Goal: Information Seeking & Learning: Learn about a topic

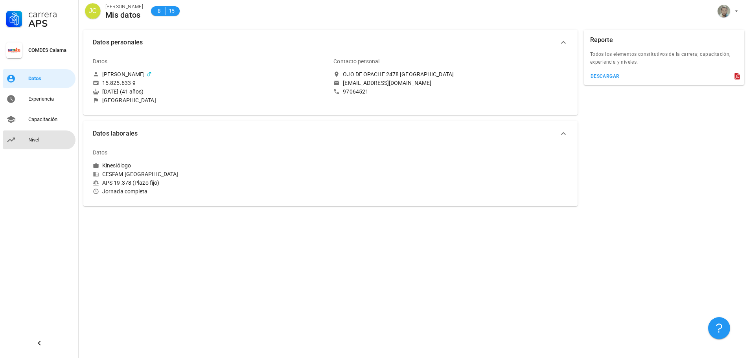
click at [42, 141] on div "Nivel" at bounding box center [50, 140] width 44 height 6
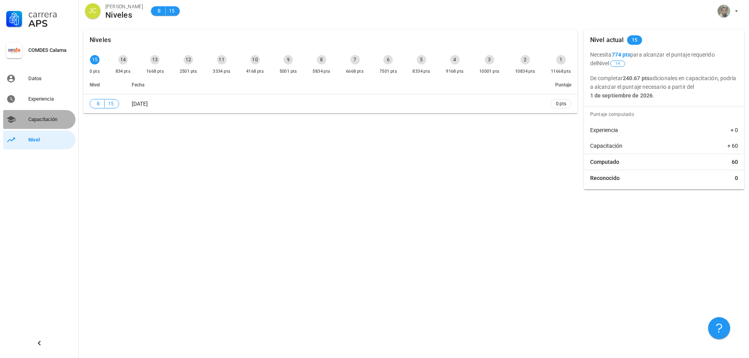
click at [51, 120] on div "Capacitación" at bounding box center [50, 119] width 44 height 6
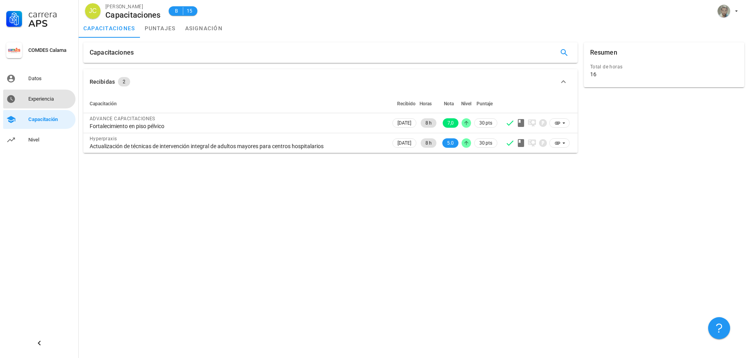
click at [39, 96] on div "Experiencia" at bounding box center [50, 99] width 44 height 6
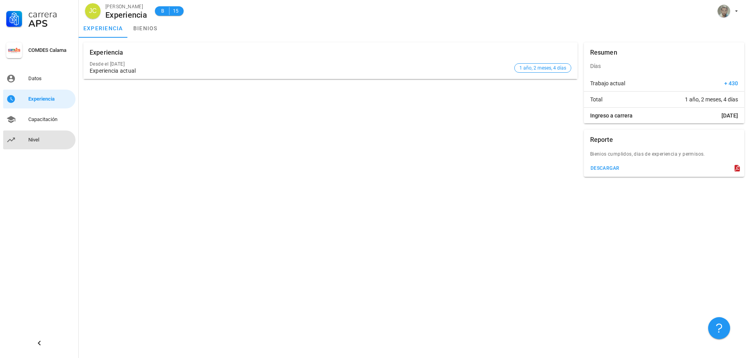
click at [32, 139] on div "Nivel" at bounding box center [50, 140] width 44 height 6
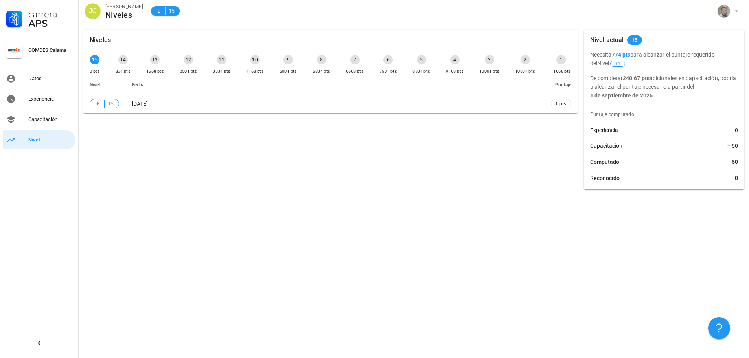
click at [155, 63] on div "13" at bounding box center [154, 59] width 9 height 9
click at [116, 60] on div "14 834 pts" at bounding box center [123, 65] width 18 height 24
click at [40, 82] on div "Datos" at bounding box center [50, 78] width 44 height 13
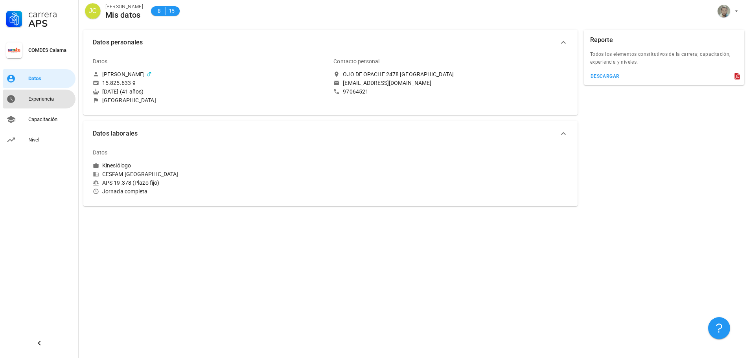
click at [61, 107] on link "Experiencia" at bounding box center [39, 99] width 72 height 19
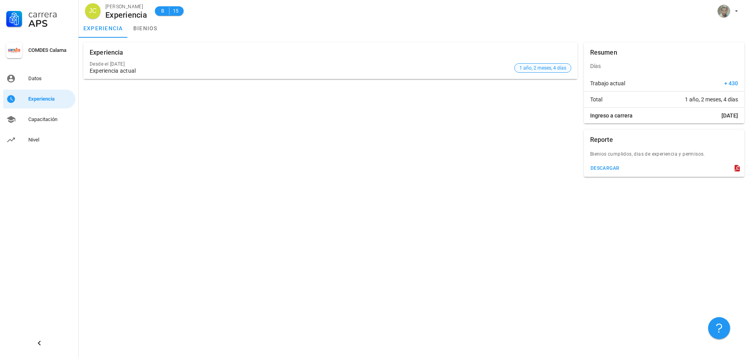
click at [532, 66] on span "1 año, 2 meses, 4 días" at bounding box center [542, 68] width 47 height 9
click at [685, 100] on span "1 año, 2 meses, 4 días" at bounding box center [711, 100] width 53 height 8
drag, startPoint x: 694, startPoint y: 115, endPoint x: 729, endPoint y: 91, distance: 42.5
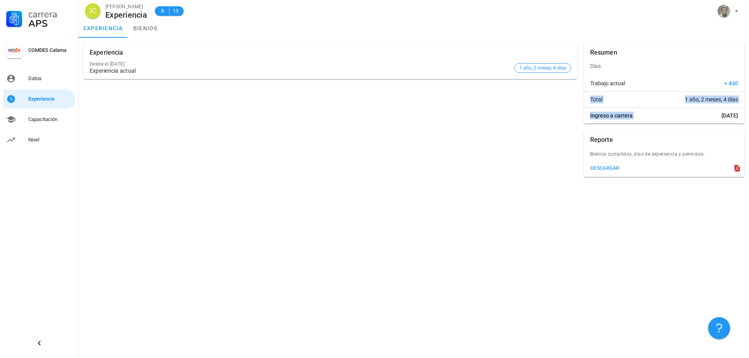
click at [729, 91] on div "Resumen Días Trabajo actual + 430 Total 1 año, 2 meses, 4 días Ingreso a carrer…" at bounding box center [664, 82] width 160 height 81
click at [674, 147] on div "Reporte" at bounding box center [664, 140] width 160 height 20
click at [544, 70] on span "1 año, 2 meses, 4 días" at bounding box center [542, 68] width 47 height 9
click at [154, 24] on link "bienios" at bounding box center [145, 28] width 35 height 19
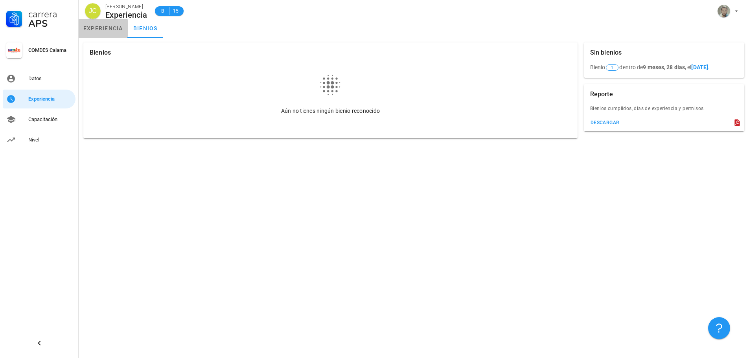
click at [108, 30] on link "experiencia" at bounding box center [103, 28] width 49 height 19
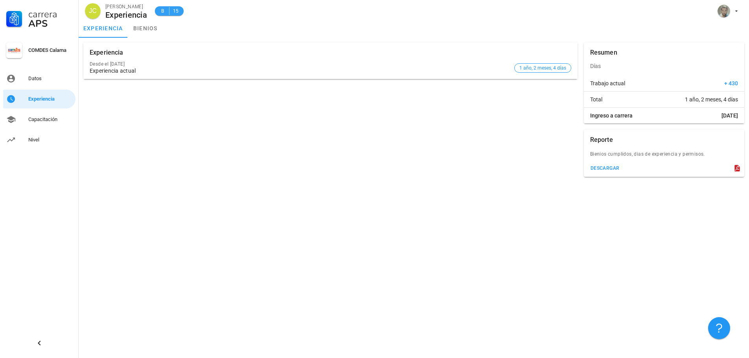
click at [165, 11] on span "B" at bounding box center [163, 11] width 6 height 8
click at [173, 13] on span "15" at bounding box center [176, 11] width 6 height 8
click at [169, 69] on div "Experiencia actual" at bounding box center [300, 71] width 421 height 7
click at [28, 77] on div "Datos" at bounding box center [50, 78] width 44 height 6
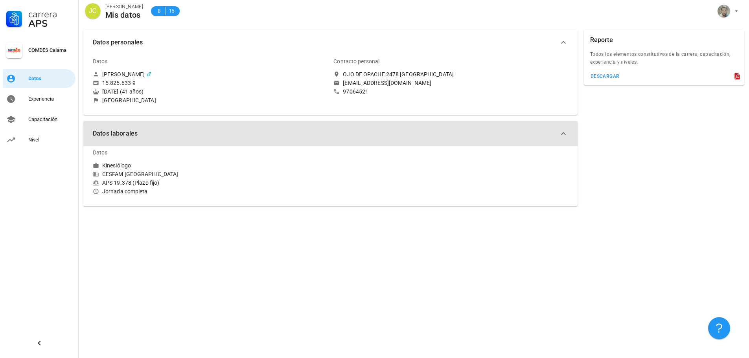
click at [563, 136] on icon "button" at bounding box center [563, 133] width 9 height 9
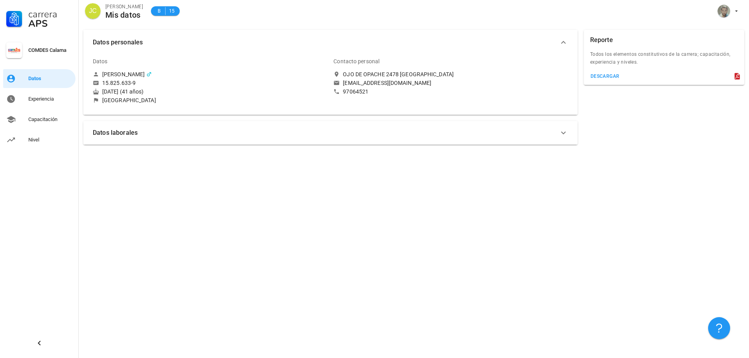
click at [563, 136] on icon "button" at bounding box center [563, 132] width 9 height 9
drag, startPoint x: 105, startPoint y: 182, endPoint x: 158, endPoint y: 181, distance: 52.3
click at [158, 181] on div "APS 19.378 (Plazo fijo)" at bounding box center [210, 182] width 234 height 7
drag, startPoint x: 160, startPoint y: 182, endPoint x: 127, endPoint y: 184, distance: 32.4
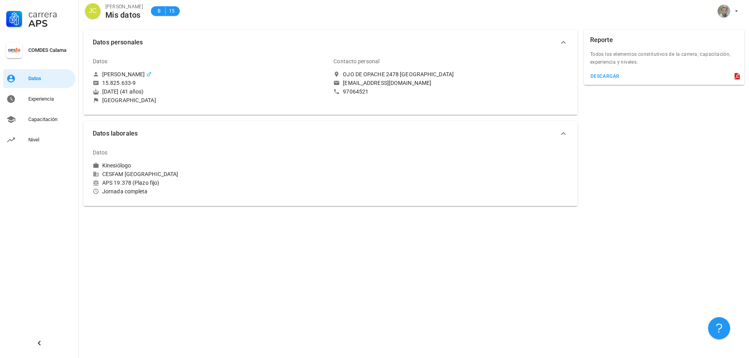
click at [127, 184] on div "APS 19.378 (Plazo fijo)" at bounding box center [210, 182] width 234 height 7
click at [136, 191] on div "Jornada completa" at bounding box center [210, 191] width 234 height 7
click at [138, 181] on div "APS 19.378 (Plazo fijo)" at bounding box center [210, 182] width 234 height 7
click at [139, 178] on div "Datos Kinesiólogo CESFAM [GEOGRAPHIC_DATA] APS 19.378 (Plazo fijo) Jornada comp…" at bounding box center [210, 169] width 234 height 52
click at [560, 136] on icon "button" at bounding box center [563, 133] width 9 height 9
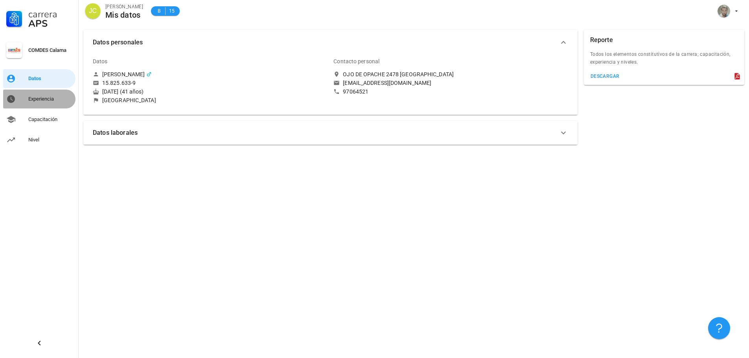
click at [58, 96] on div "Experiencia" at bounding box center [50, 99] width 44 height 13
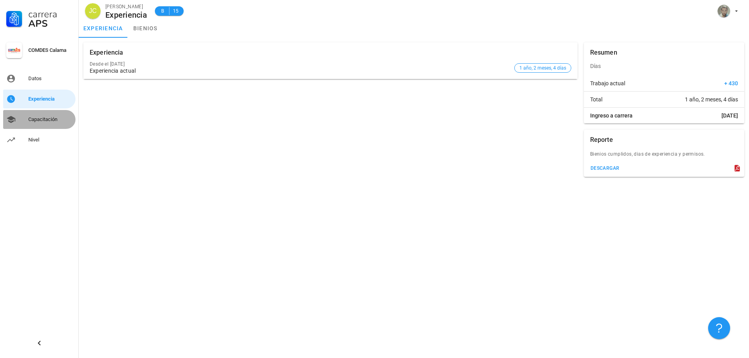
click at [52, 111] on link "Capacitación" at bounding box center [39, 119] width 72 height 19
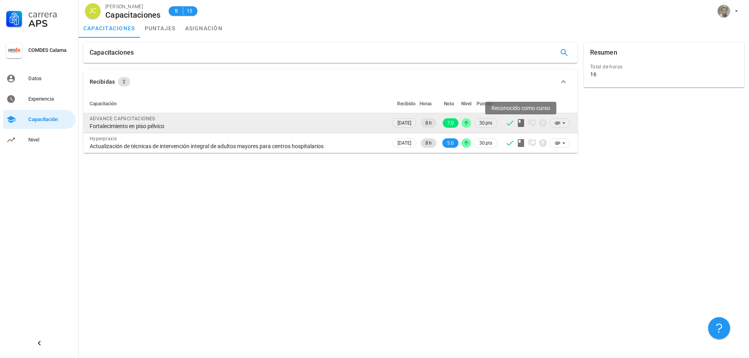
click at [520, 122] on icon at bounding box center [520, 122] width 9 height 9
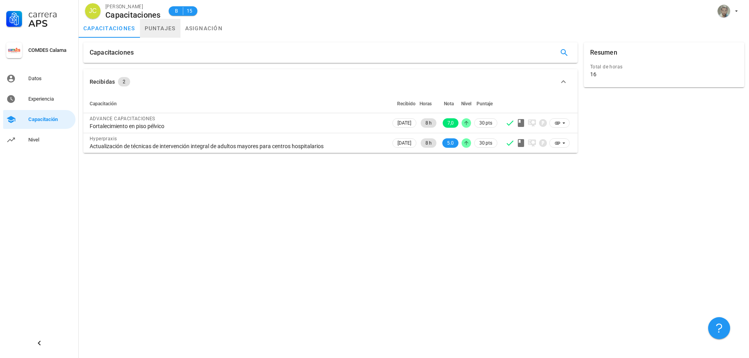
click at [148, 22] on link "puntajes" at bounding box center [160, 28] width 40 height 19
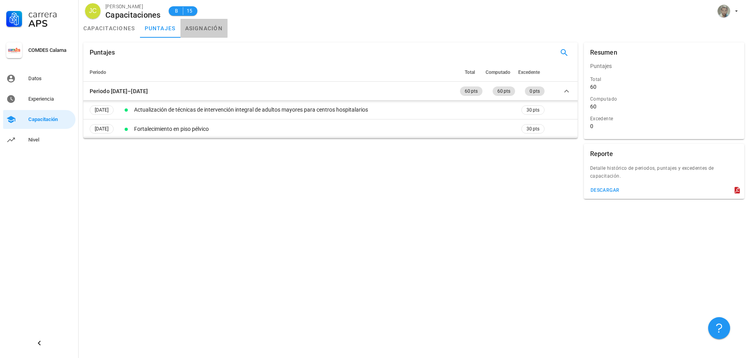
click at [208, 32] on link "asignación" at bounding box center [203, 28] width 47 height 19
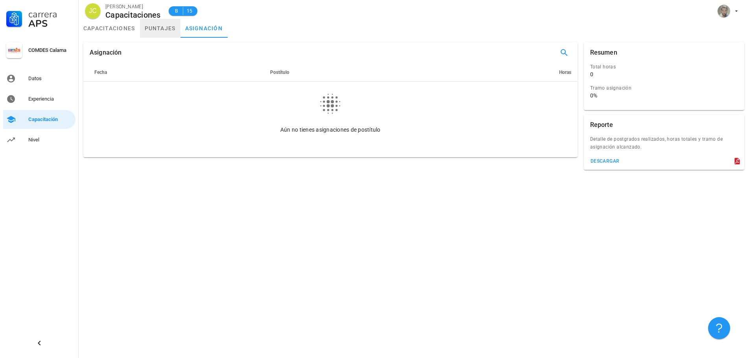
click at [158, 29] on link "puntajes" at bounding box center [160, 28] width 40 height 19
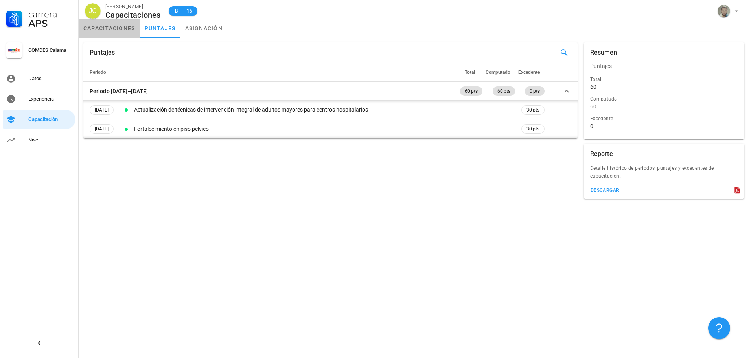
click at [110, 26] on link "capacitaciones" at bounding box center [109, 28] width 61 height 19
